Goal: Communication & Community: Answer question/provide support

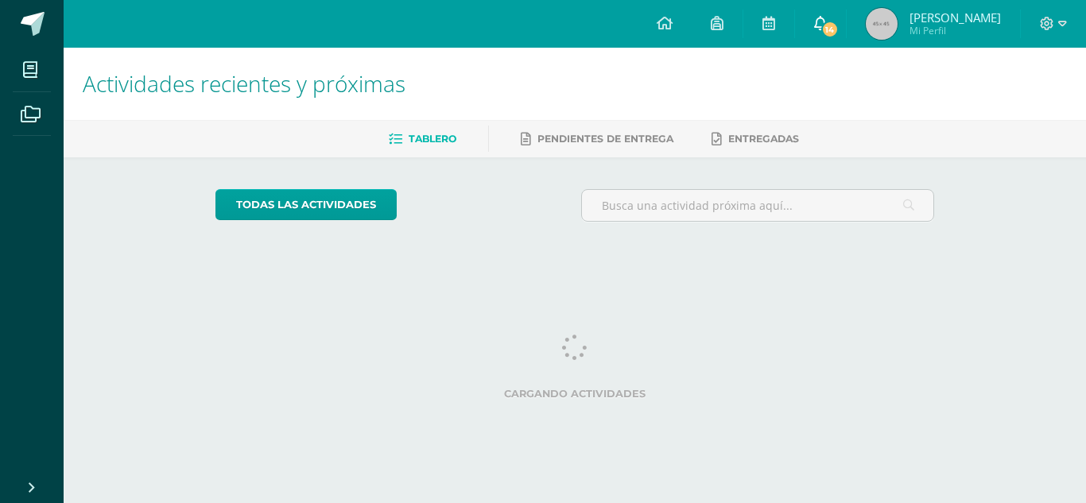
click at [838, 23] on span "14" at bounding box center [829, 29] width 17 height 17
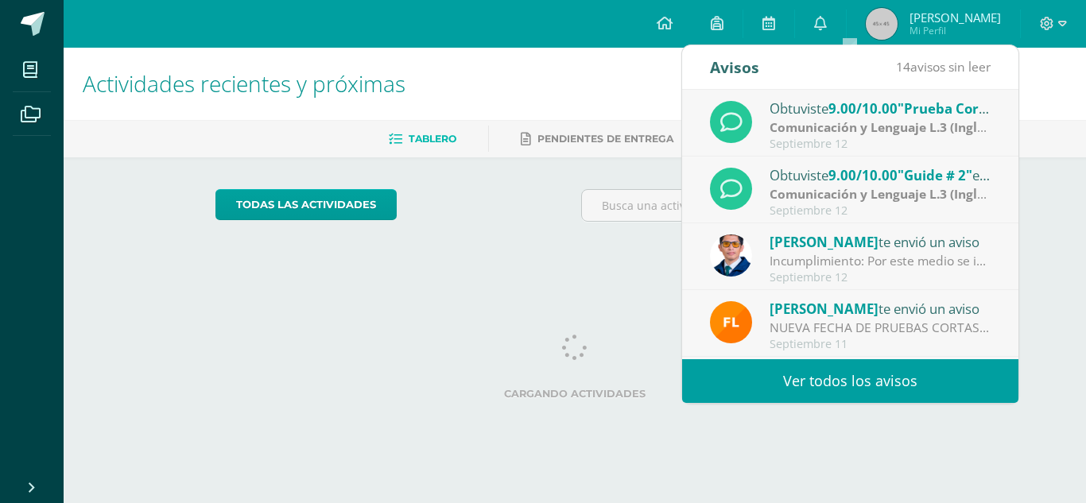
click at [798, 251] on div "[PERSON_NAME] te envió un aviso" at bounding box center [880, 241] width 221 height 21
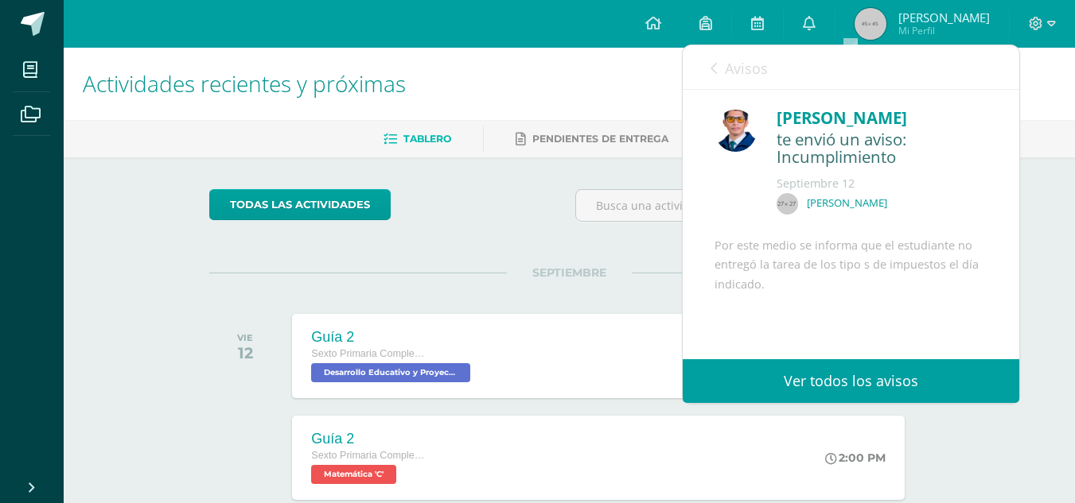
click at [746, 127] on img at bounding box center [735, 131] width 42 height 42
click at [776, 199] on img at bounding box center [786, 203] width 21 height 21
click at [710, 76] on link "Avisos" at bounding box center [738, 67] width 57 height 45
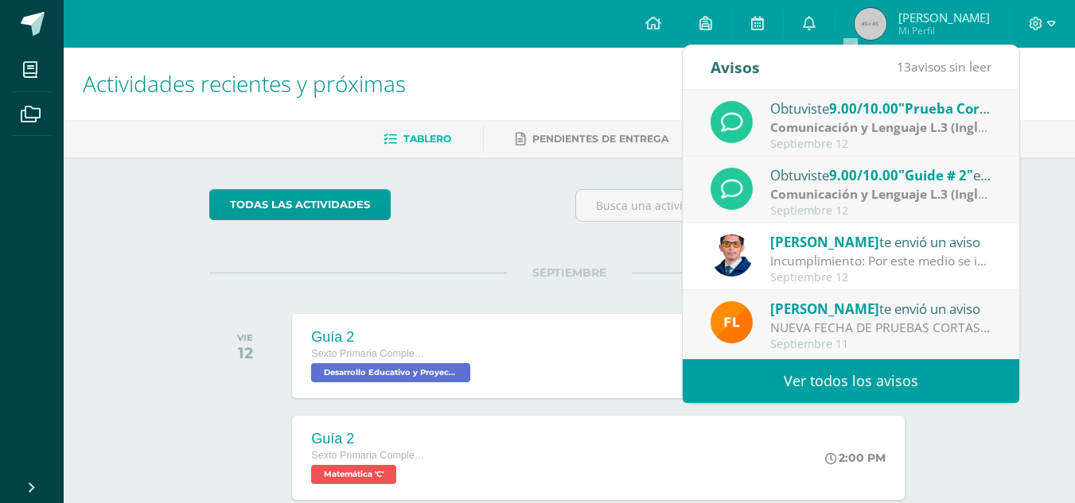
click at [857, 313] on div "[PERSON_NAME] te envió un aviso" at bounding box center [880, 308] width 221 height 21
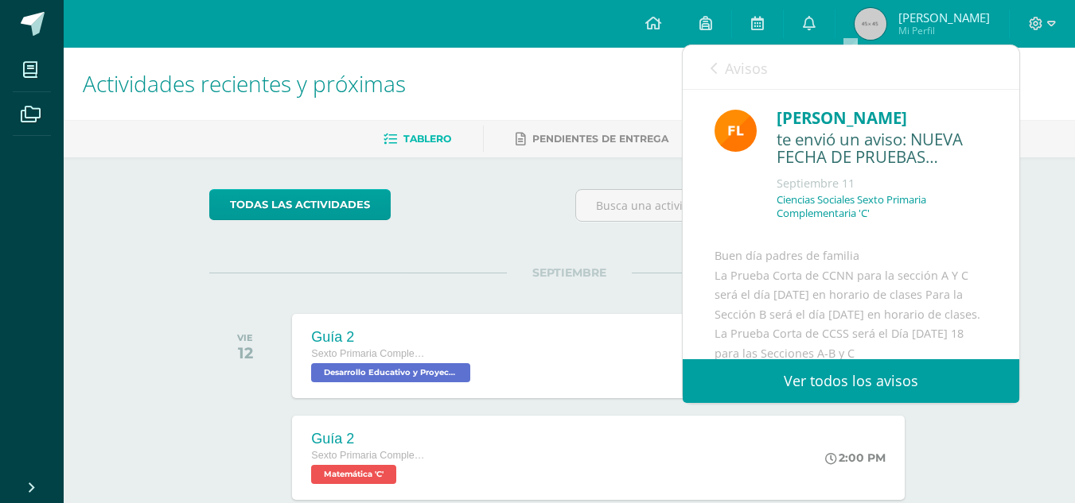
click at [698, 80] on div "Avisos 12 avisos sin leer Avisos" at bounding box center [850, 67] width 336 height 45
click at [722, 66] on link "Avisos" at bounding box center [738, 67] width 57 height 45
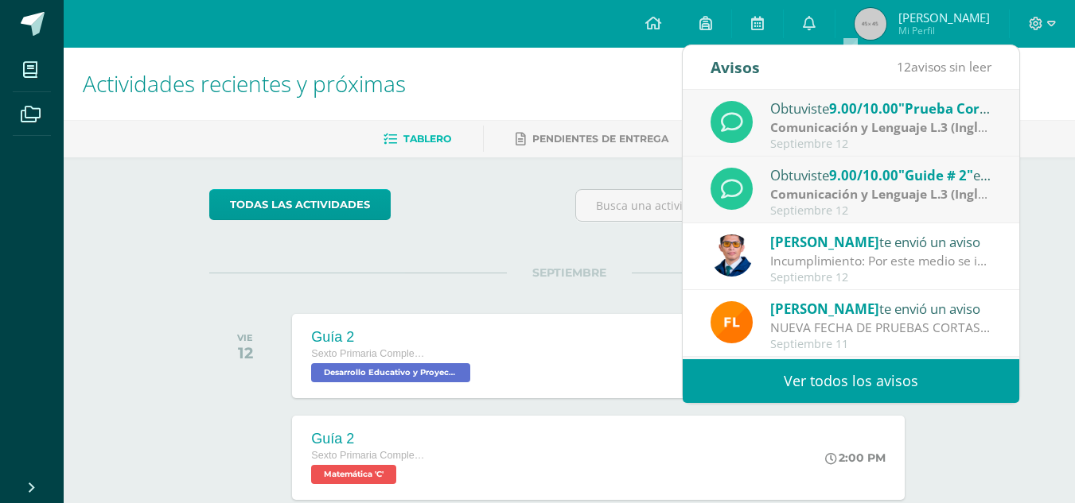
click at [727, 256] on img at bounding box center [731, 256] width 42 height 42
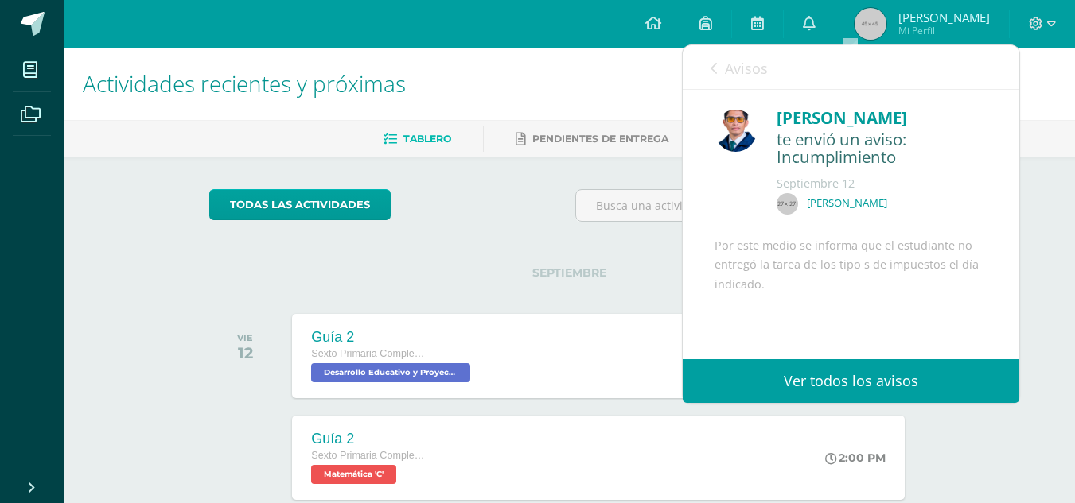
click at [692, 65] on div "Avisos 12 avisos sin leer Avisos" at bounding box center [850, 67] width 336 height 45
click at [711, 77] on link "Avisos" at bounding box center [738, 67] width 57 height 45
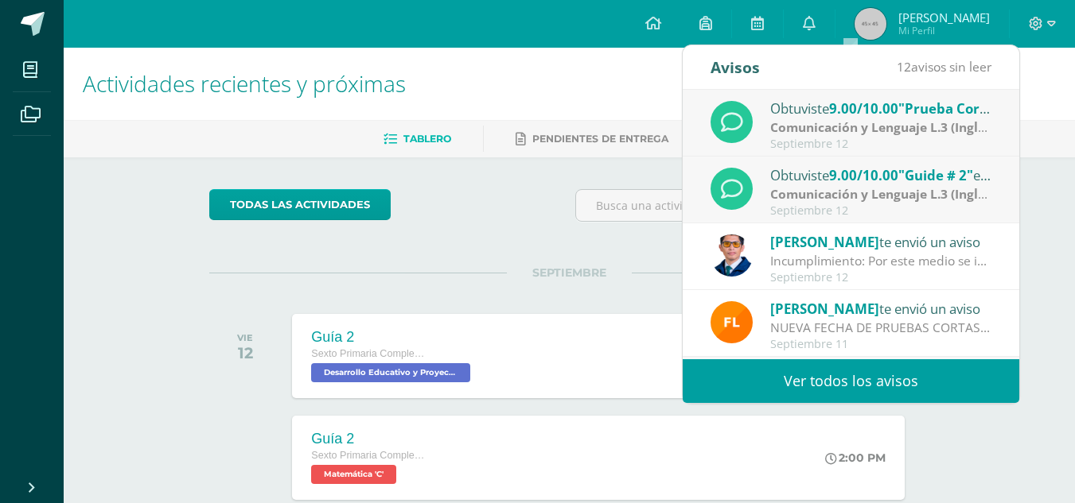
click at [792, 205] on div "Septiembre 12" at bounding box center [880, 211] width 221 height 14
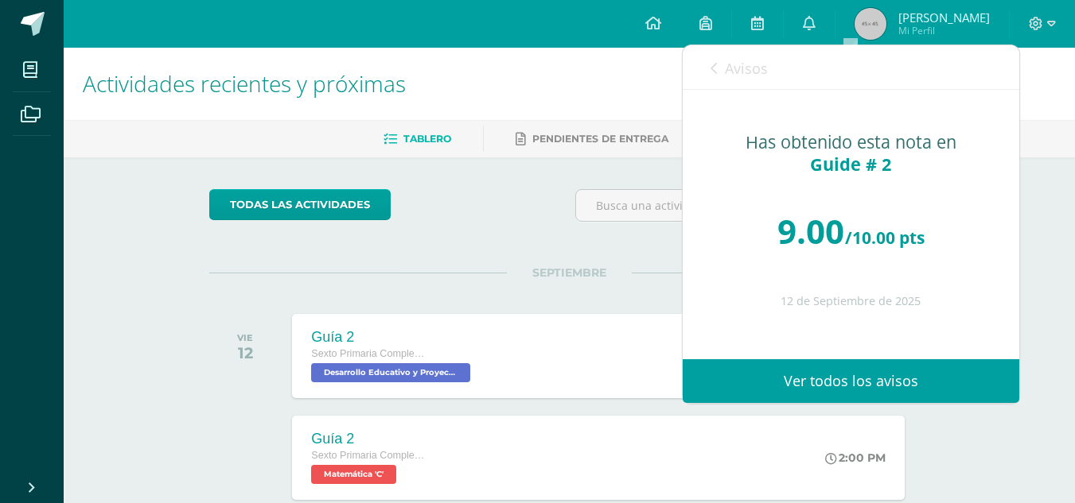
click at [700, 52] on div "Avisos 11 avisos sin leer Avisos" at bounding box center [850, 67] width 336 height 45
click at [705, 62] on div "Avisos 11 avisos sin leer Avisos" at bounding box center [850, 67] width 336 height 45
click at [709, 73] on div "Avisos 11 avisos sin leer Avisos" at bounding box center [850, 67] width 336 height 45
click at [713, 70] on icon at bounding box center [713, 68] width 6 height 13
